Goal: Information Seeking & Learning: Learn about a topic

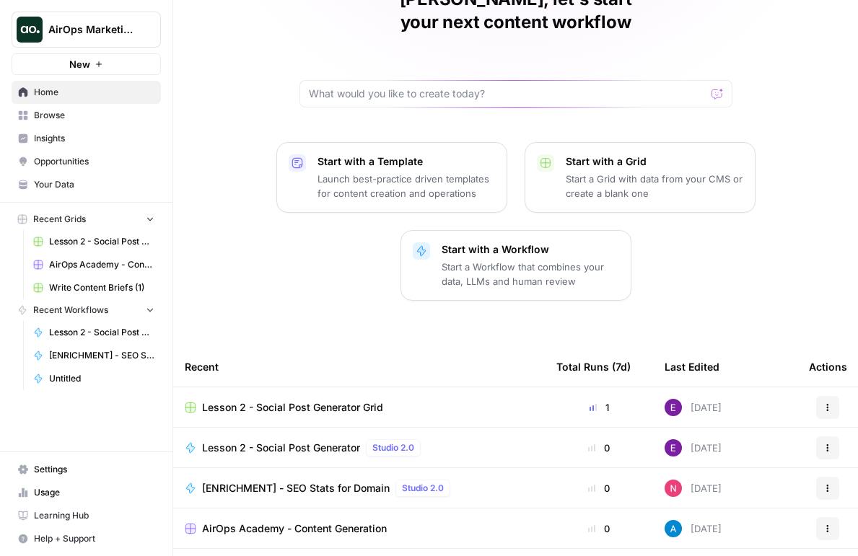
scroll to position [133, 0]
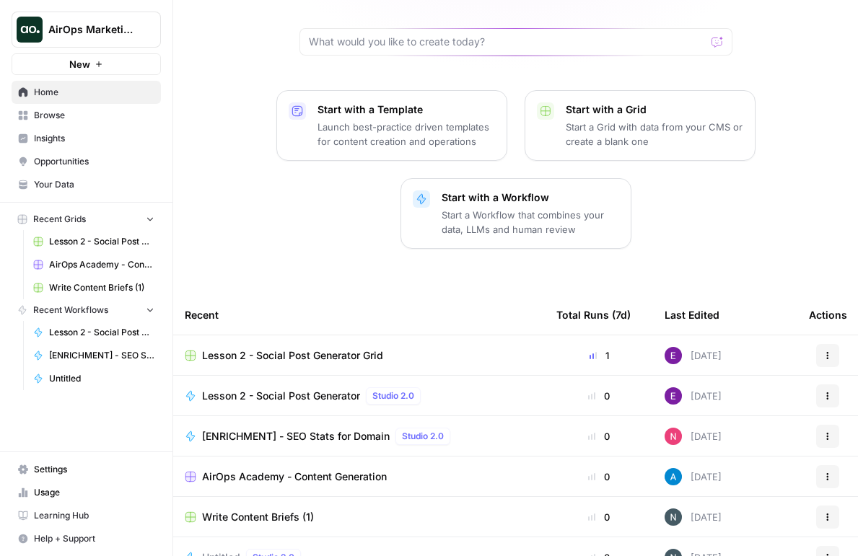
click at [322, 348] on span "Lesson 2 - Social Post Generator Grid" at bounding box center [292, 355] width 181 height 14
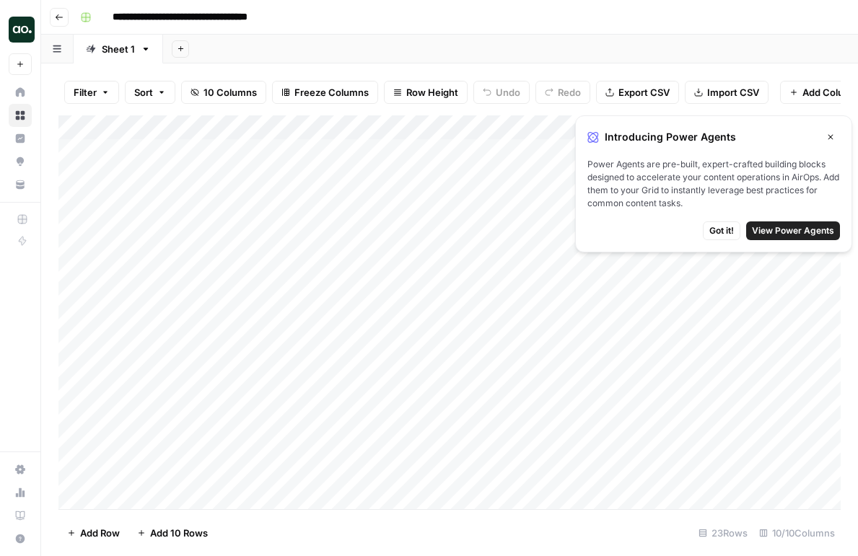
click at [819, 134] on div "Introducing Power Agents Close" at bounding box center [713, 137] width 252 height 19
click at [821, 137] on button "Close" at bounding box center [830, 137] width 19 height 19
